Goal: Task Accomplishment & Management: Manage account settings

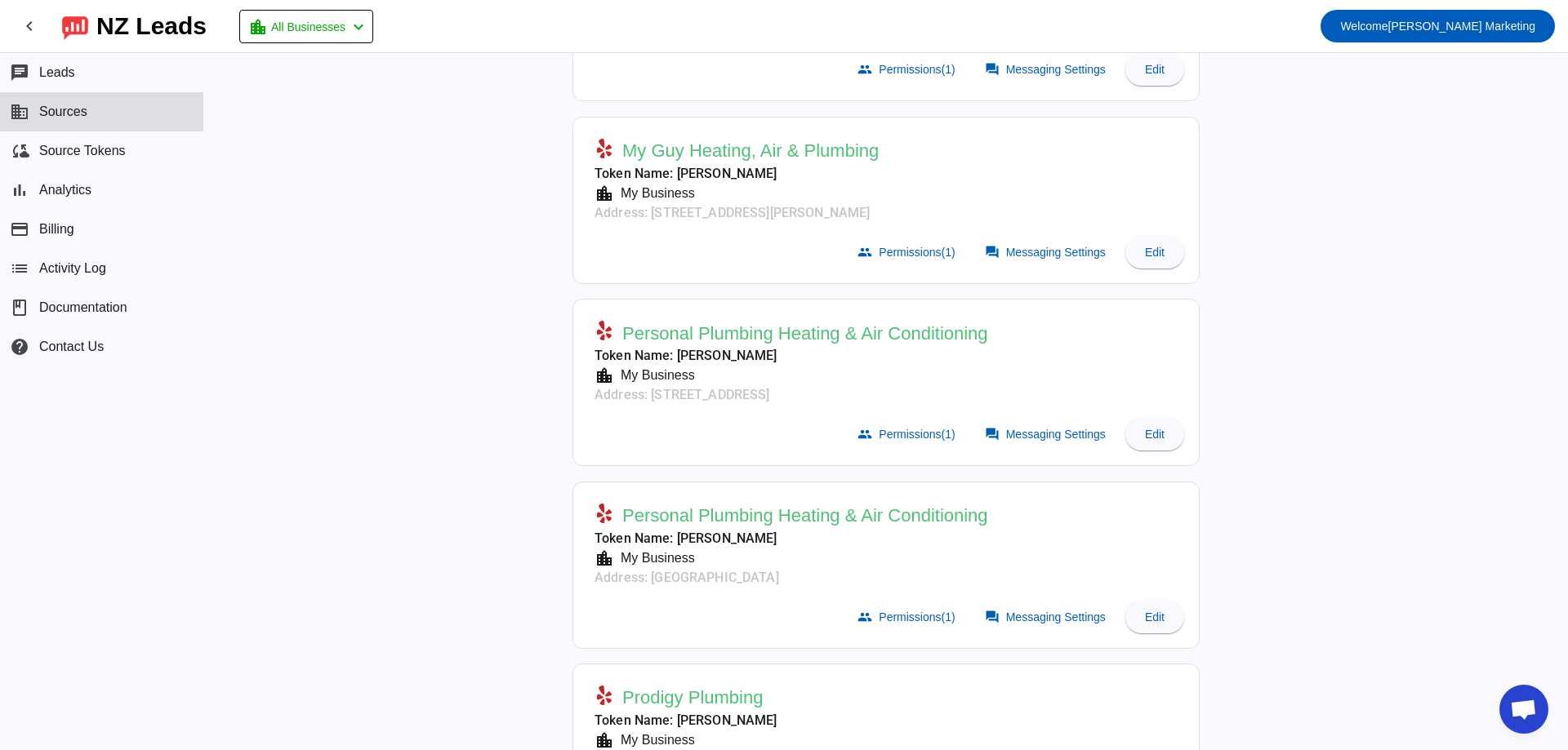
scroll to position [490, 0]
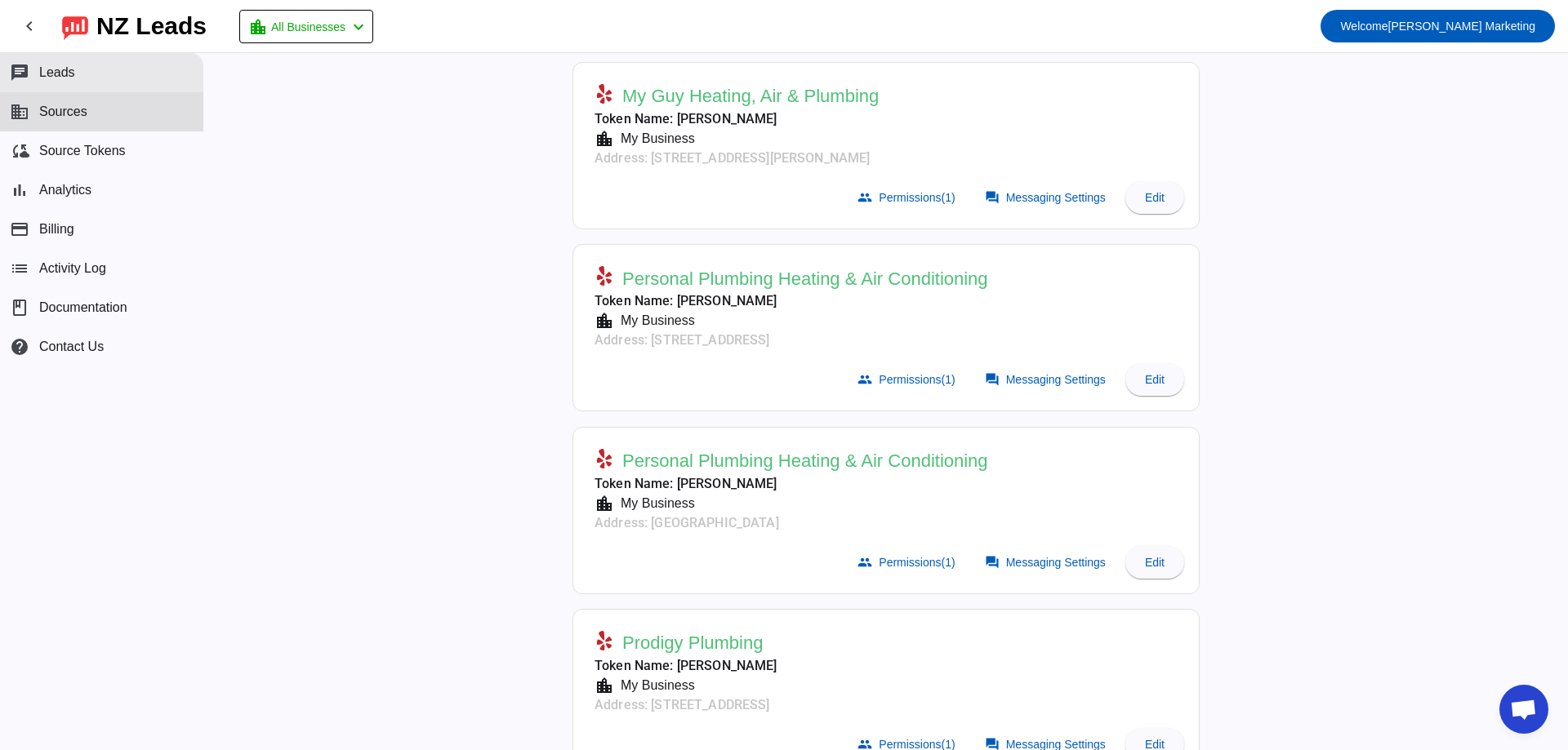
click at [98, 71] on button "chat Leads" at bounding box center [101, 72] width 203 height 39
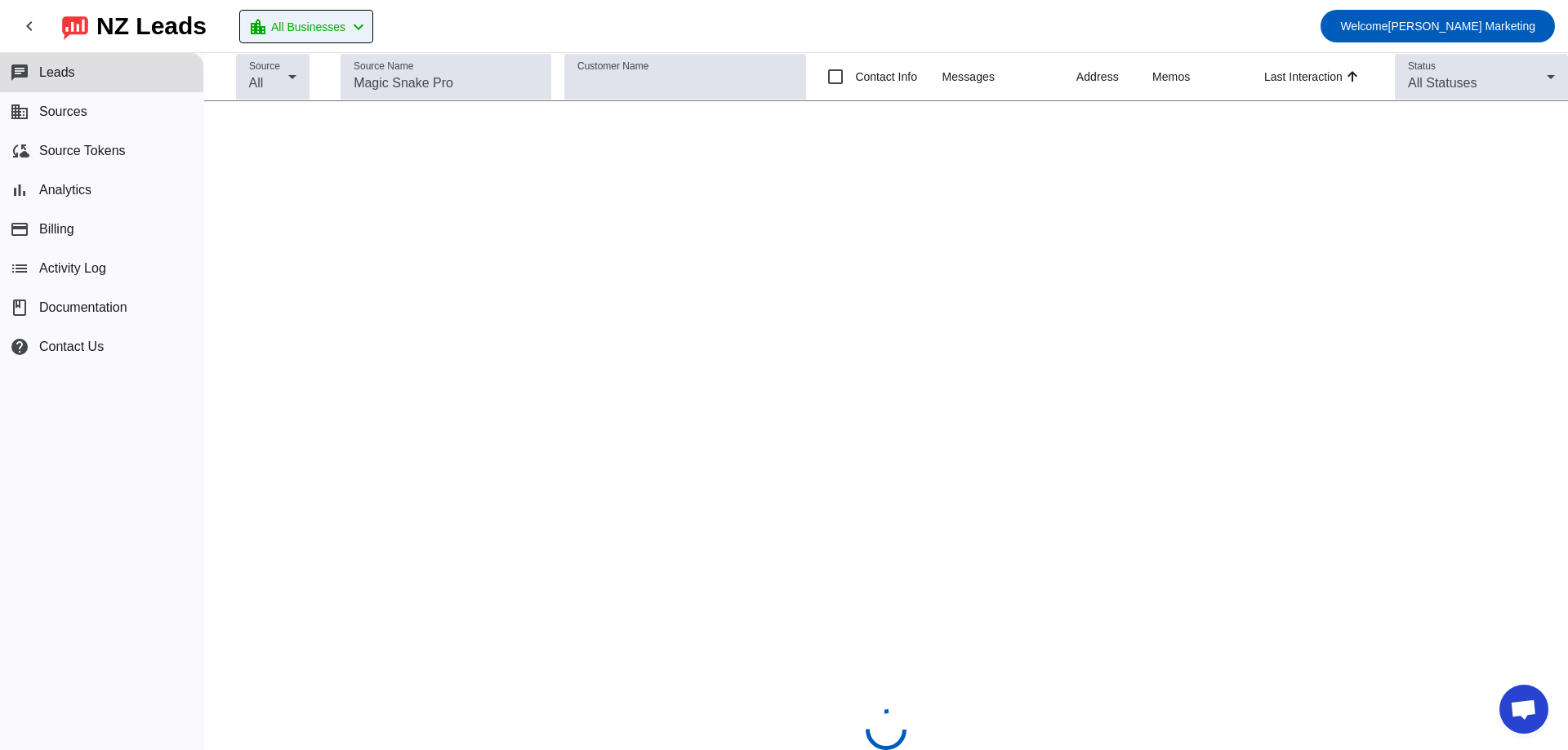
click at [352, 37] on button "location_city All Businesses chevron_left" at bounding box center [307, 26] width 134 height 33
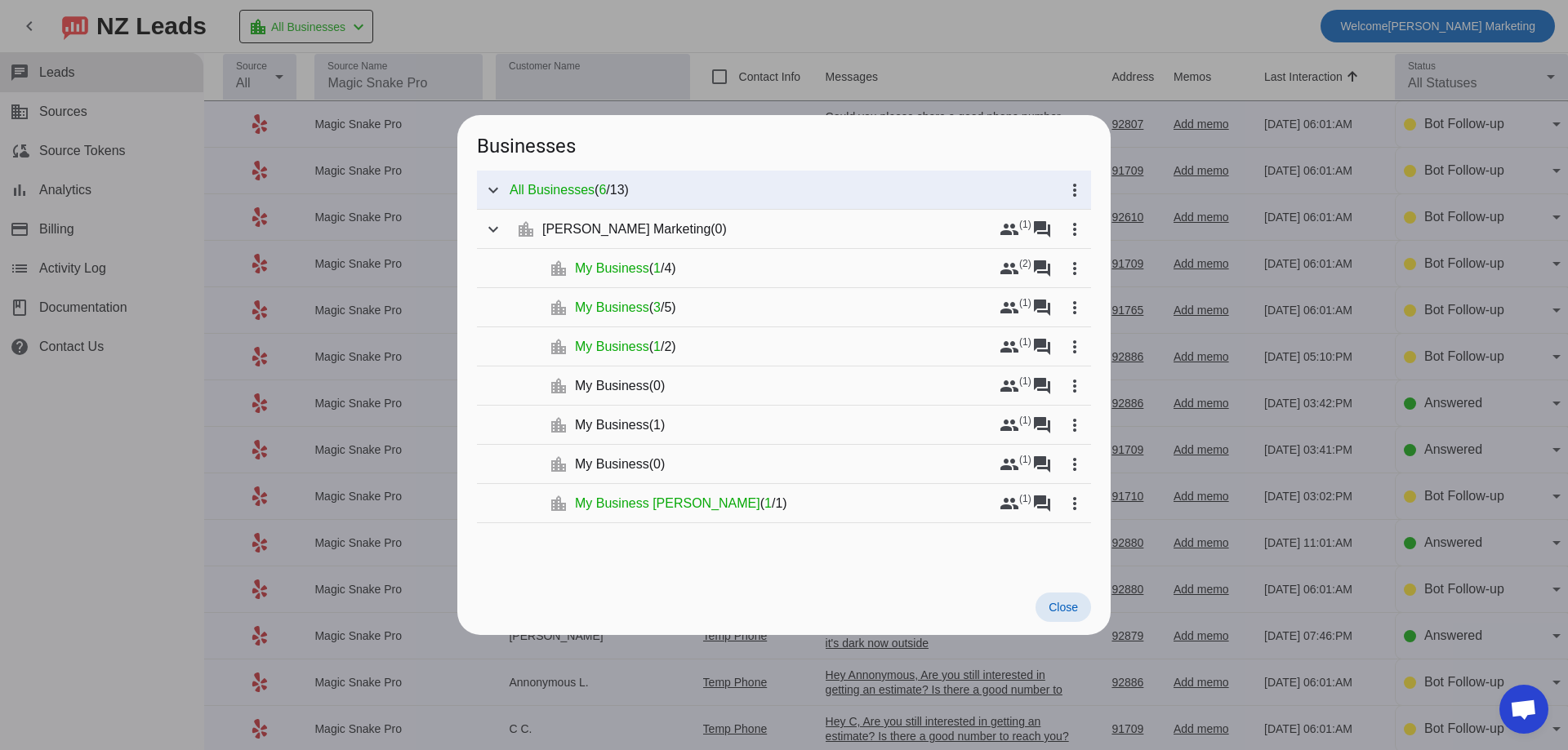
click at [1024, 11] on div at bounding box center [784, 375] width 1568 height 750
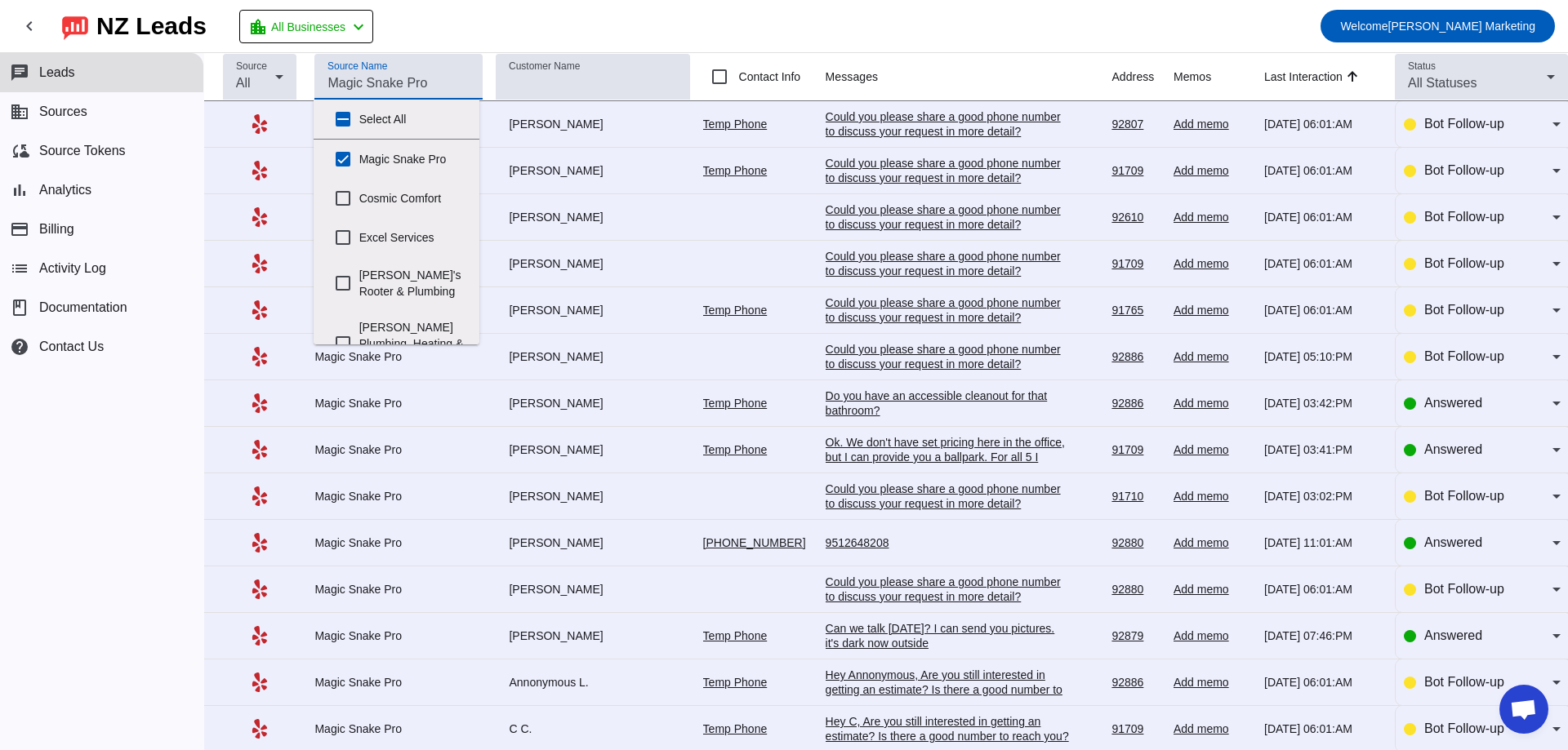
click at [372, 78] on input "Source Name" at bounding box center [398, 83] width 142 height 20
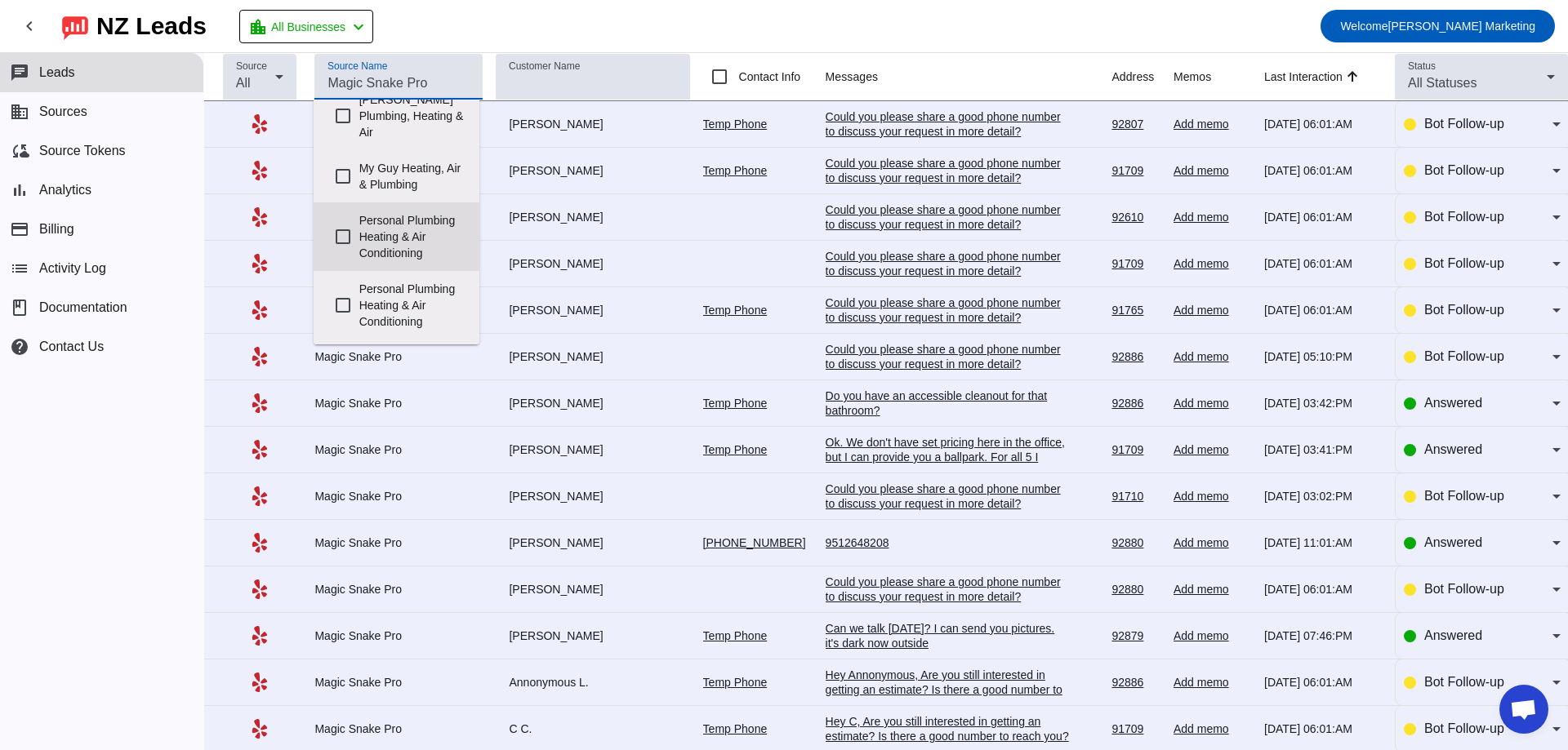
scroll to position [326, 0]
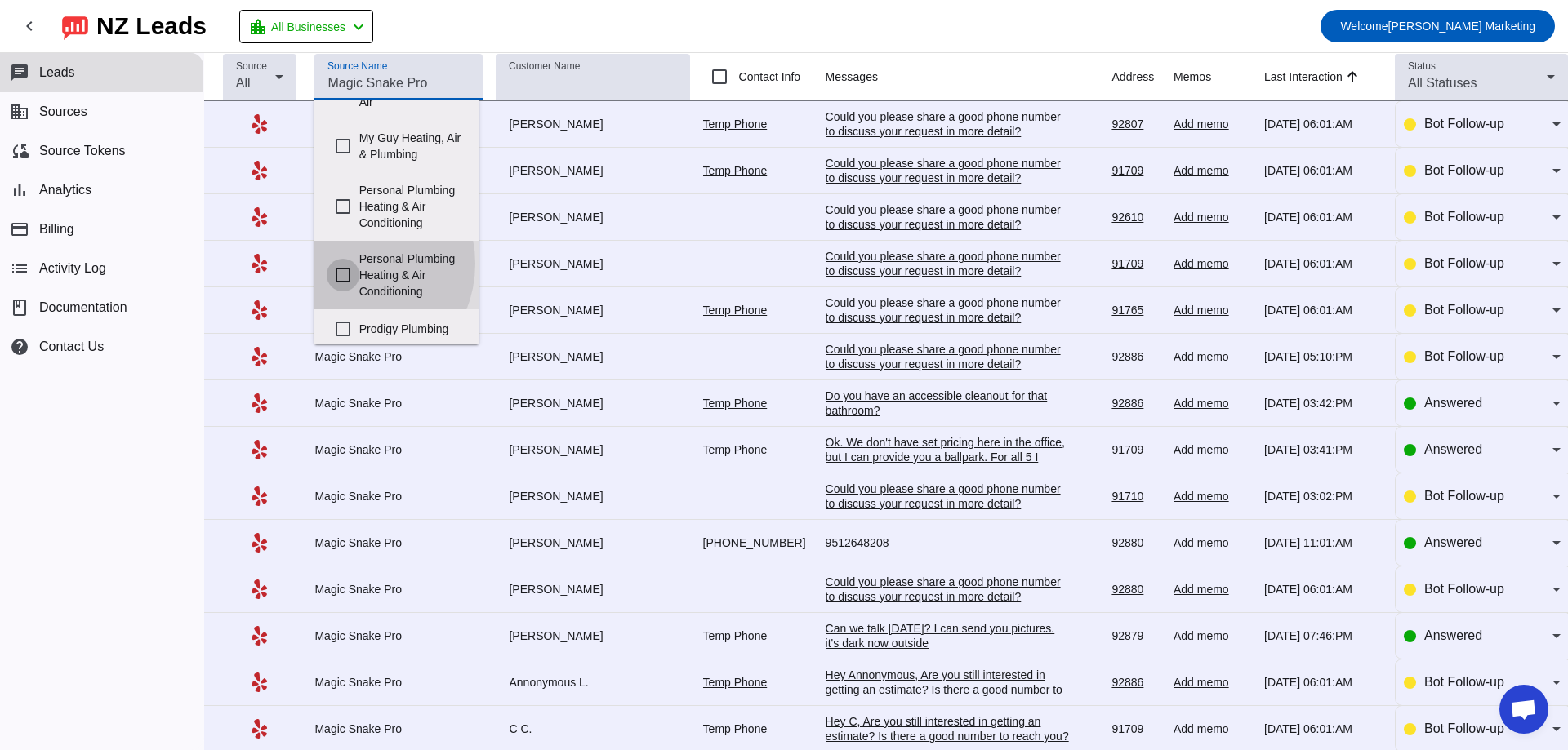
click at [350, 264] on input "Personal Plumbing Heating & Air Conditioning" at bounding box center [342, 275] width 33 height 33
checkbox input "true"
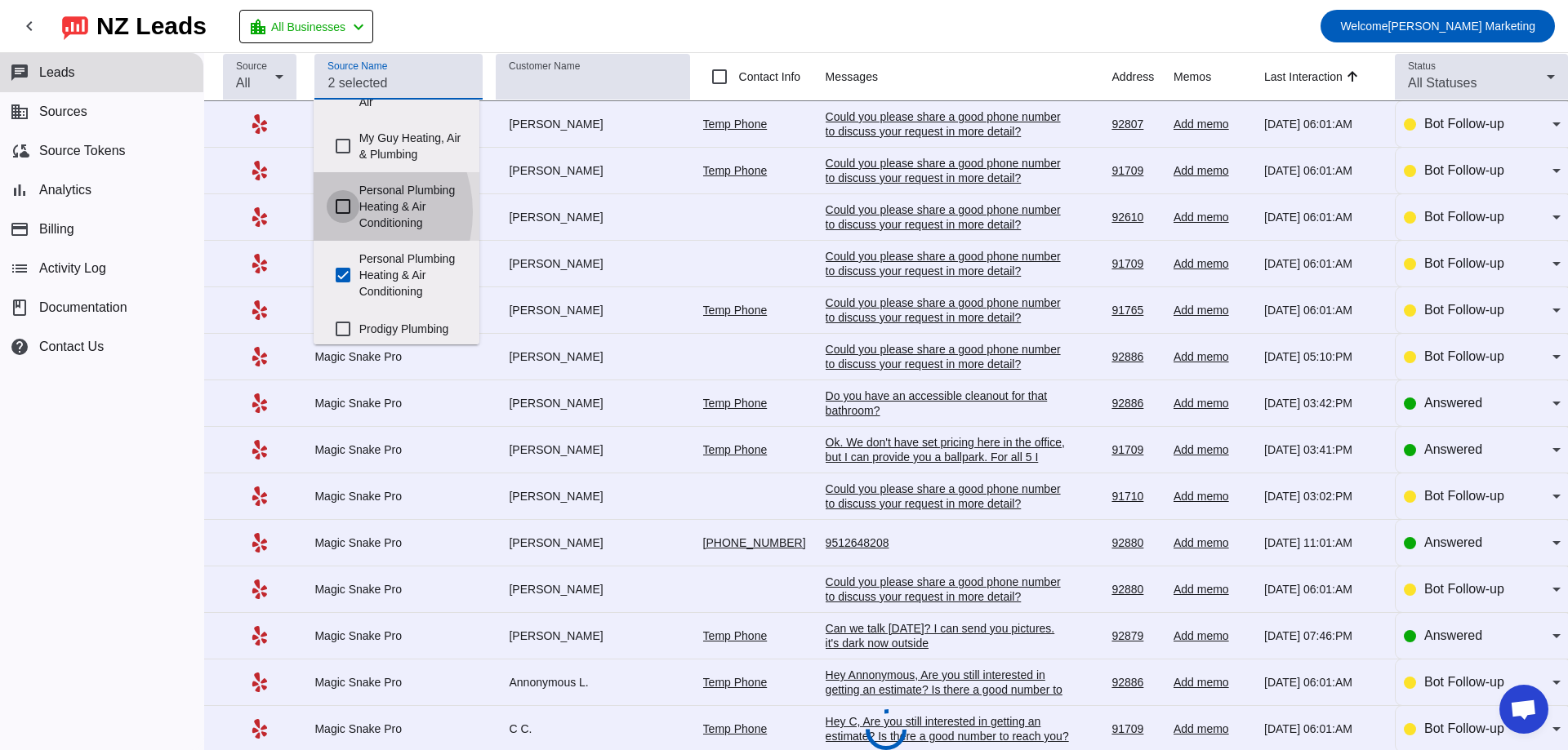
click at [338, 212] on input "Personal Plumbing Heating & Air Conditioning" at bounding box center [342, 206] width 33 height 33
checkbox input "true"
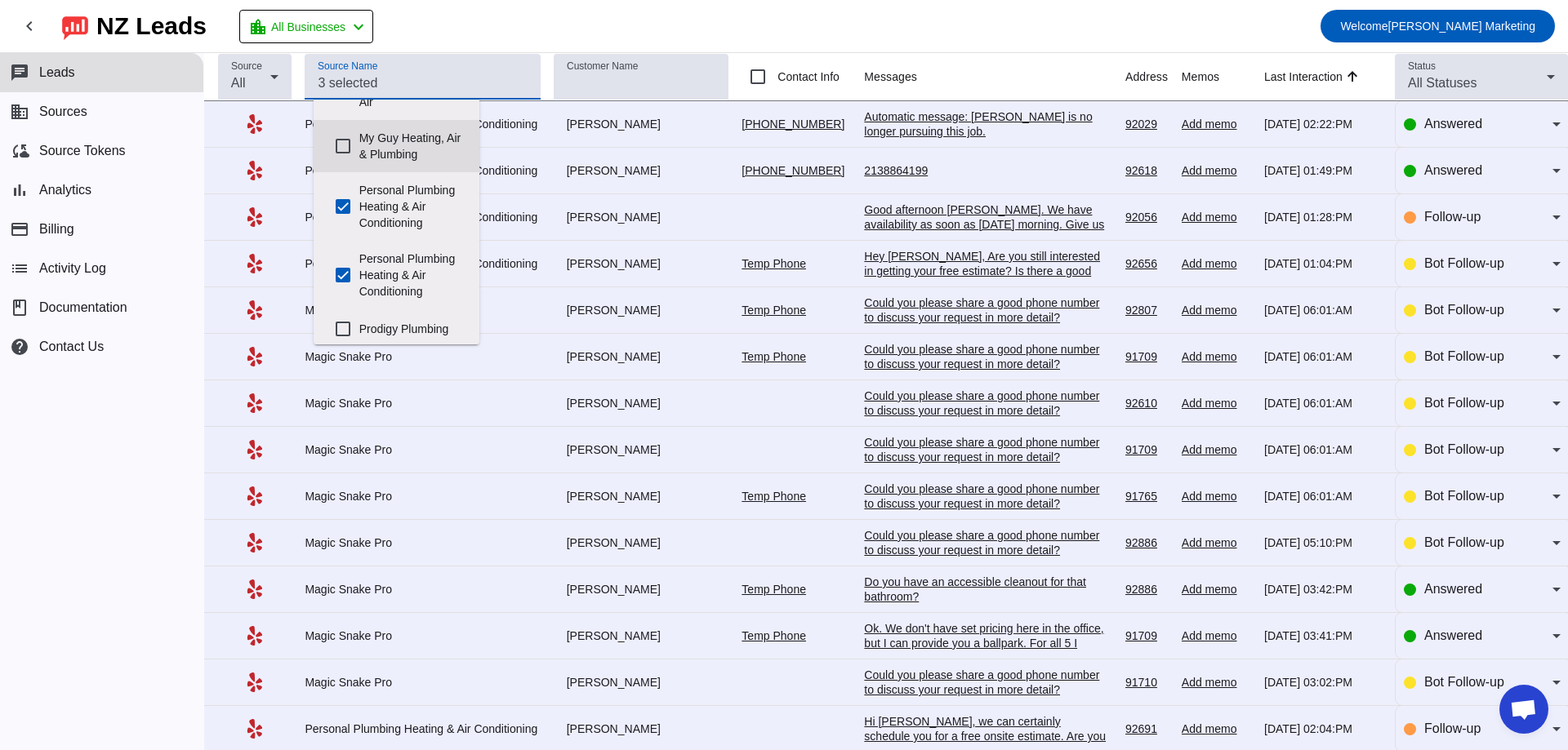
scroll to position [0, 0]
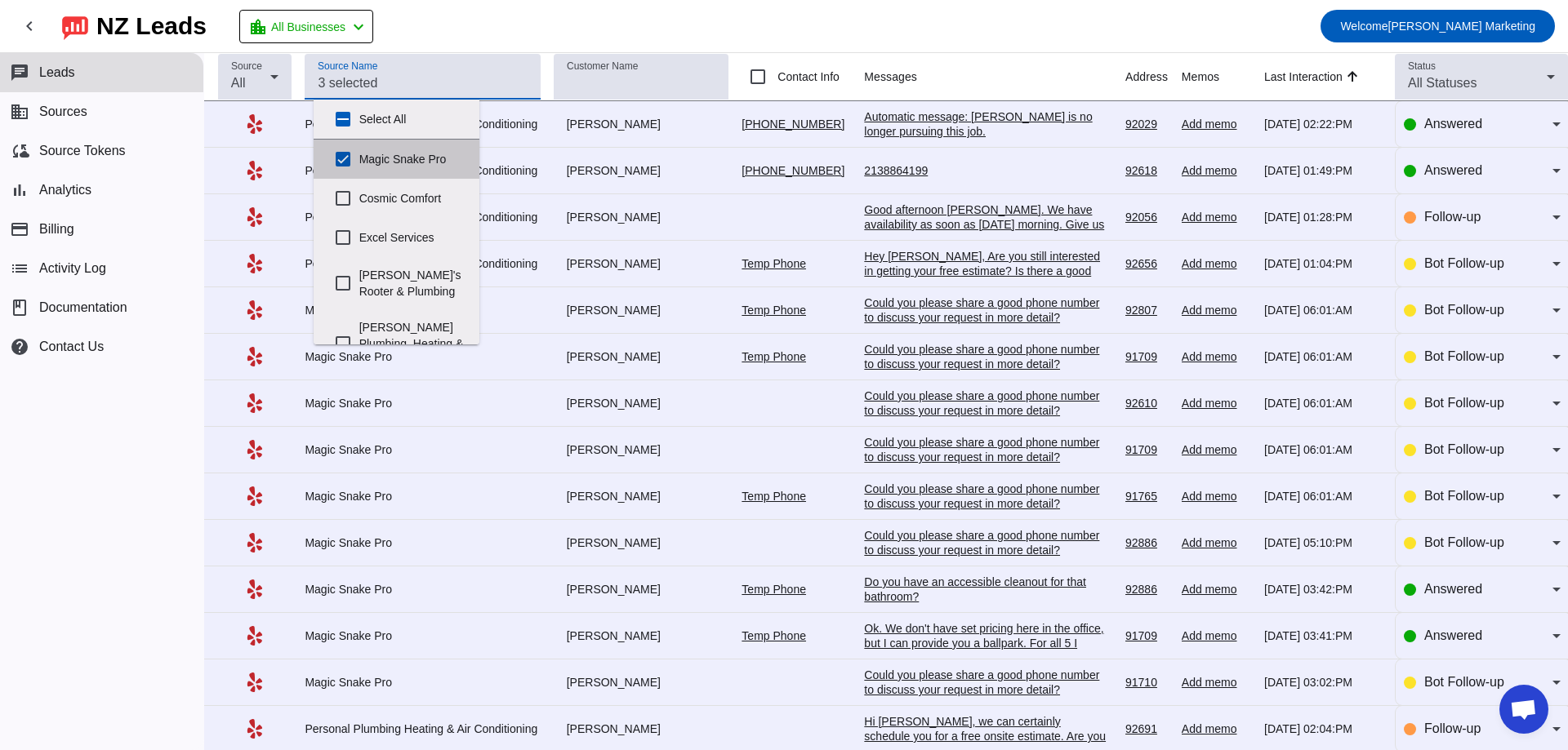
click at [409, 162] on label "Magic Snake Pro" at bounding box center [413, 159] width 107 height 36
click at [359, 162] on input "Magic Snake Pro" at bounding box center [342, 159] width 33 height 33
checkbox input "false"
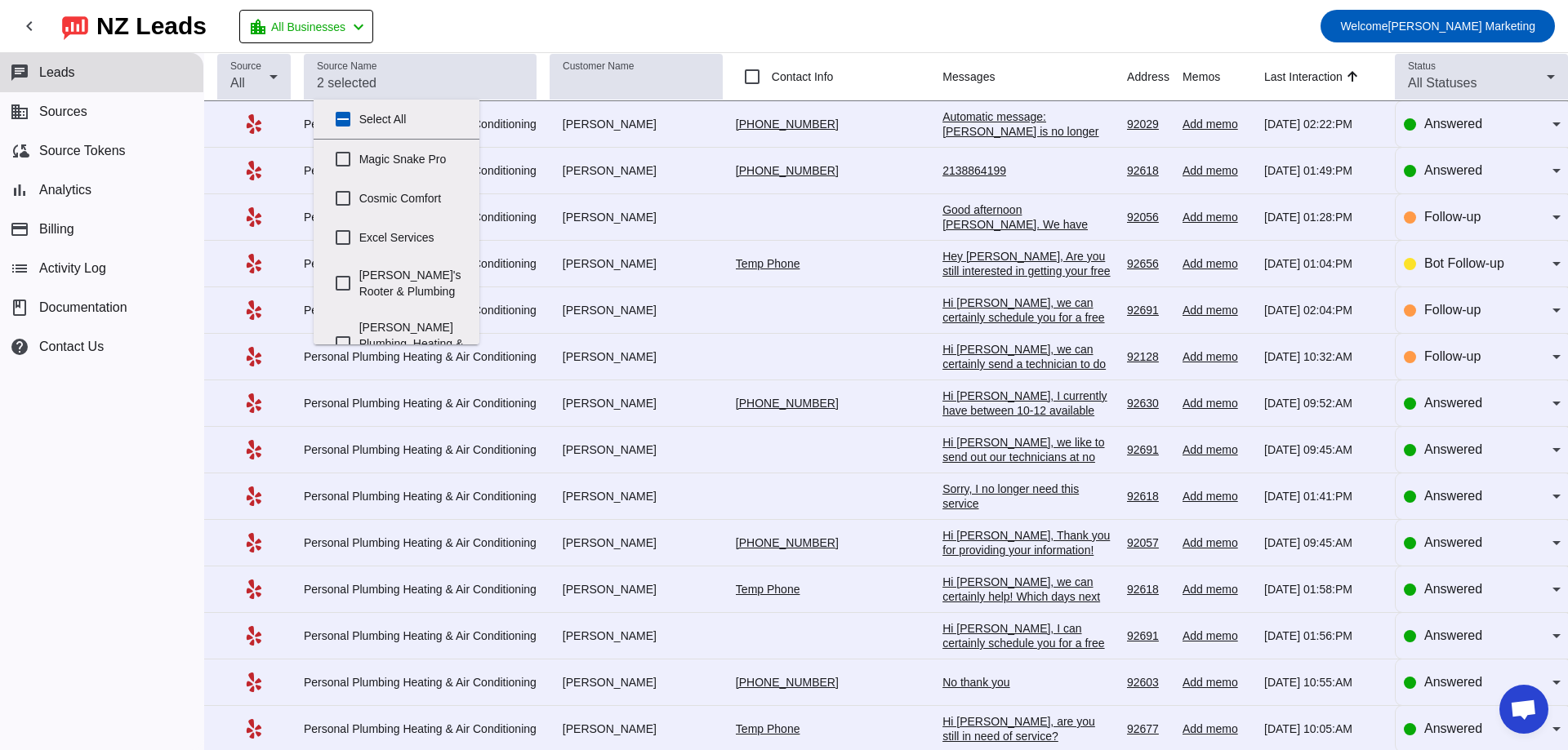
click at [841, 6] on mat-toolbar-row "chevron_left [GEOGRAPHIC_DATA] Leads location_city All Businesses chevron_left …" at bounding box center [784, 26] width 1568 height 52
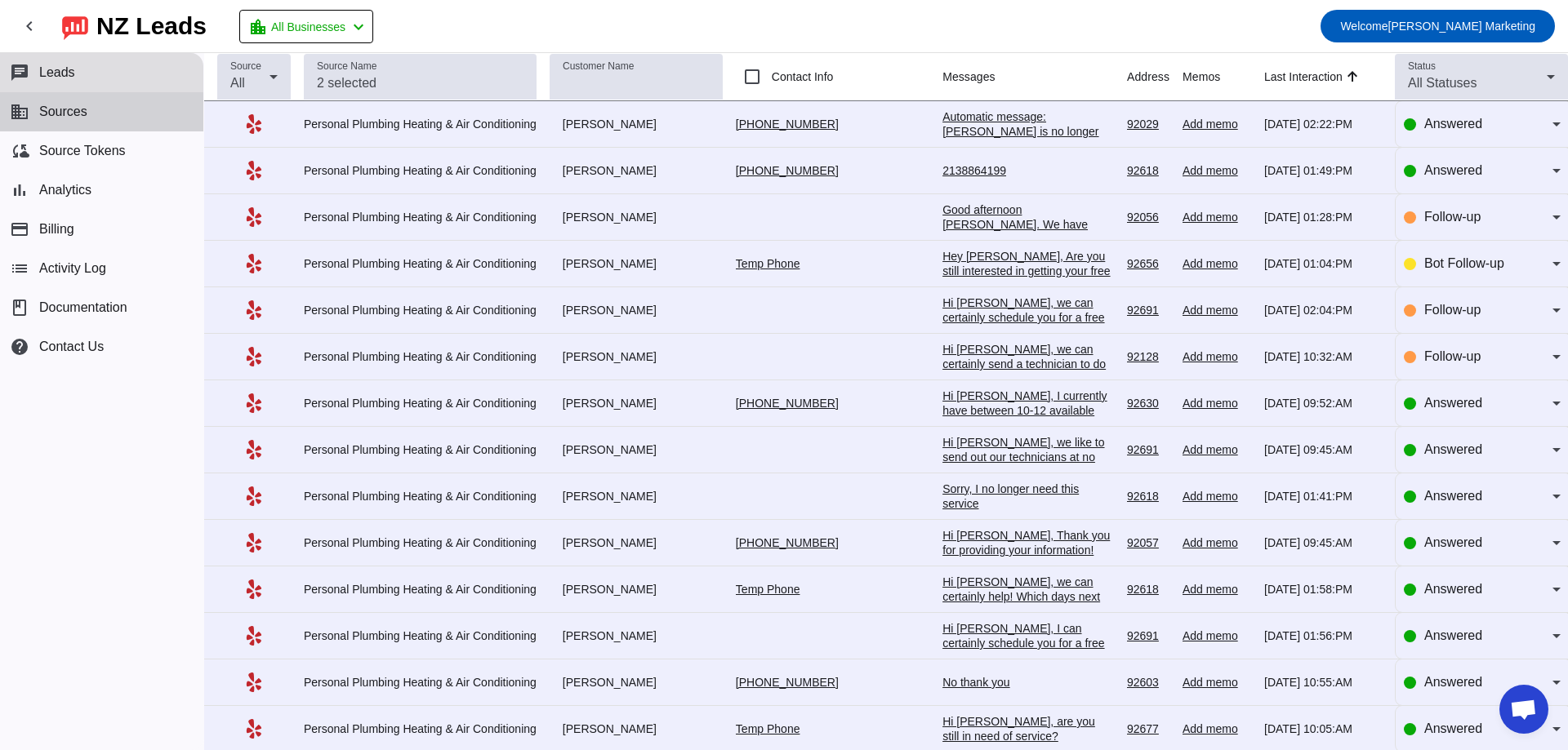
click at [77, 113] on span "Sources" at bounding box center [63, 112] width 48 height 14
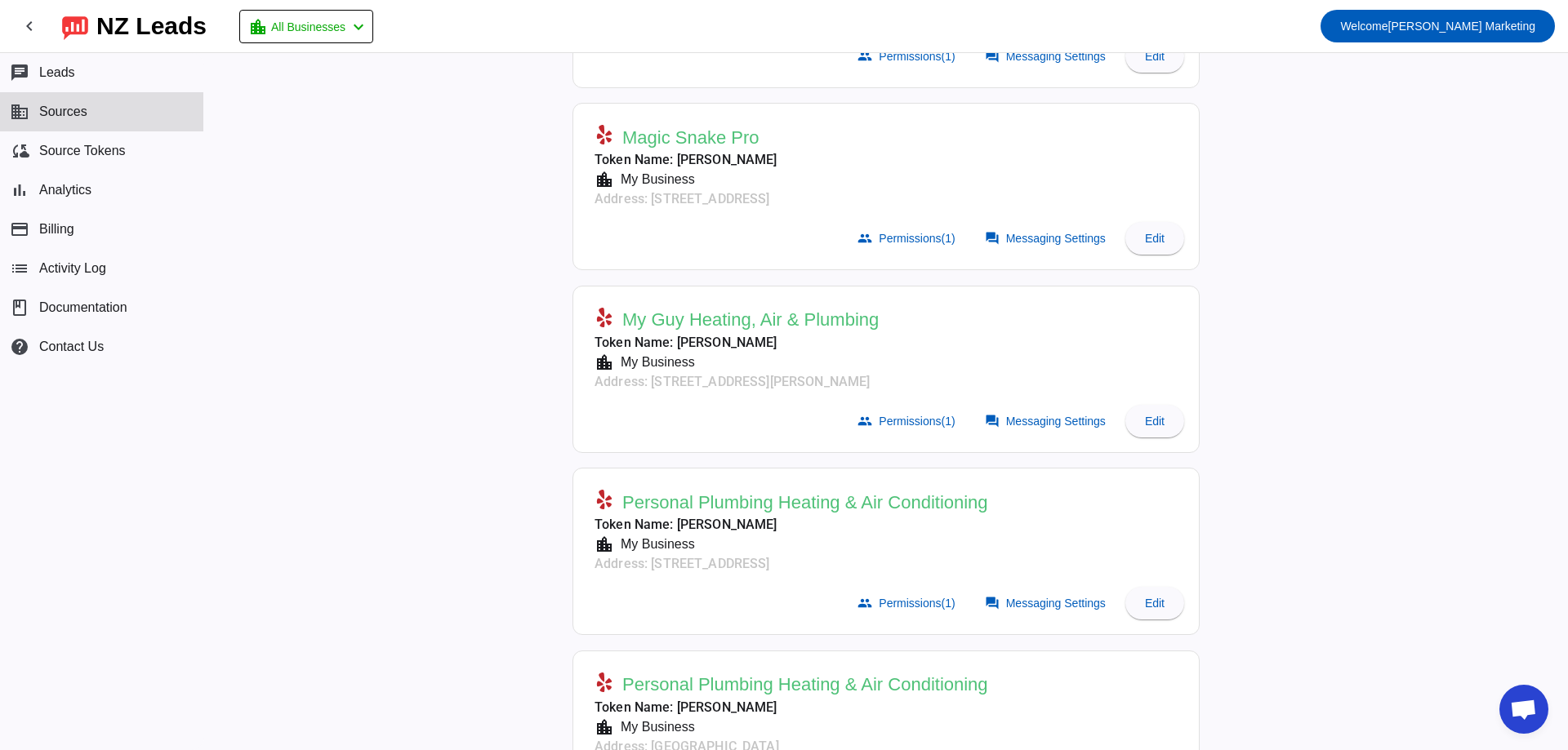
scroll to position [326, 0]
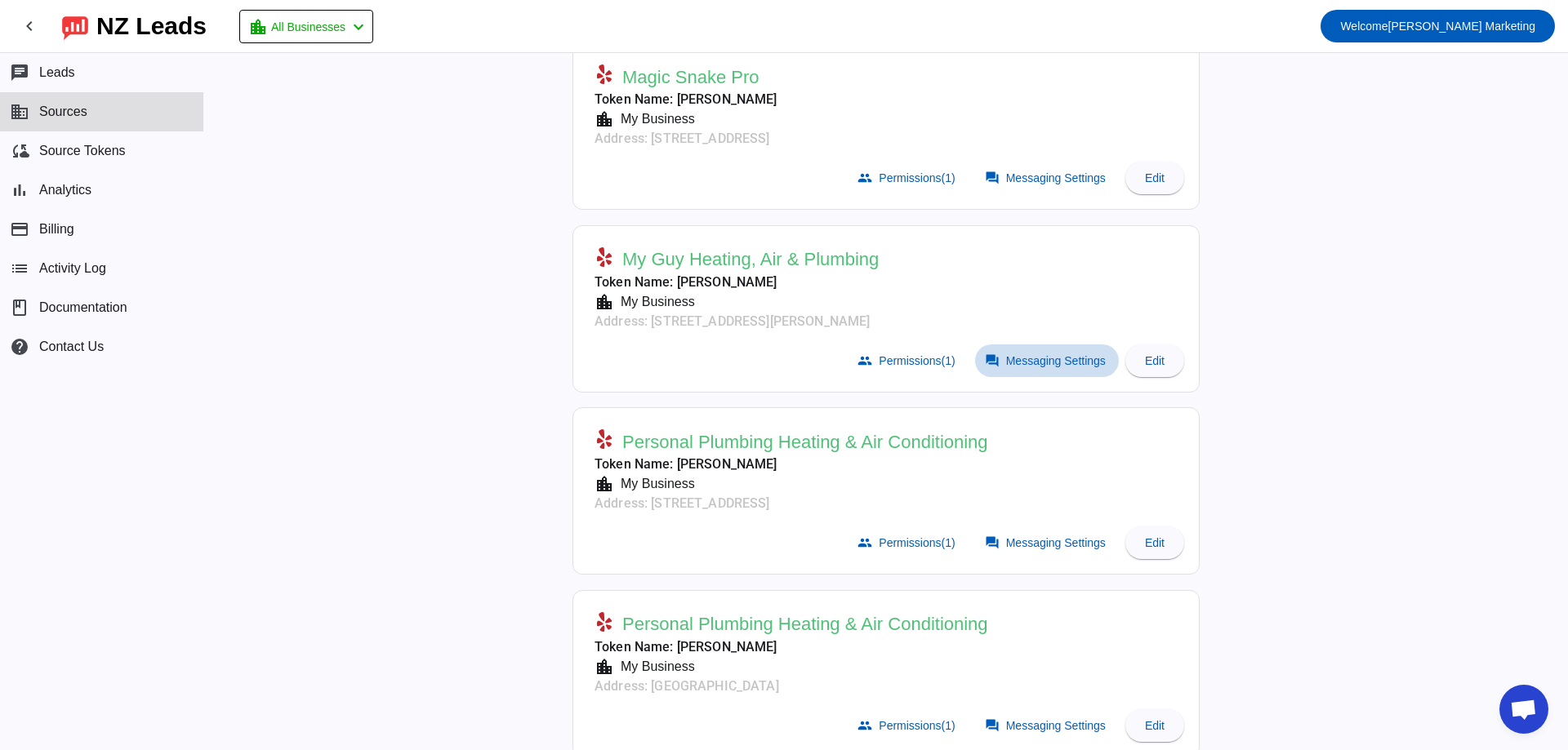
click at [1032, 360] on span "Messaging Settings" at bounding box center [1055, 360] width 99 height 13
